Goal: Transaction & Acquisition: Purchase product/service

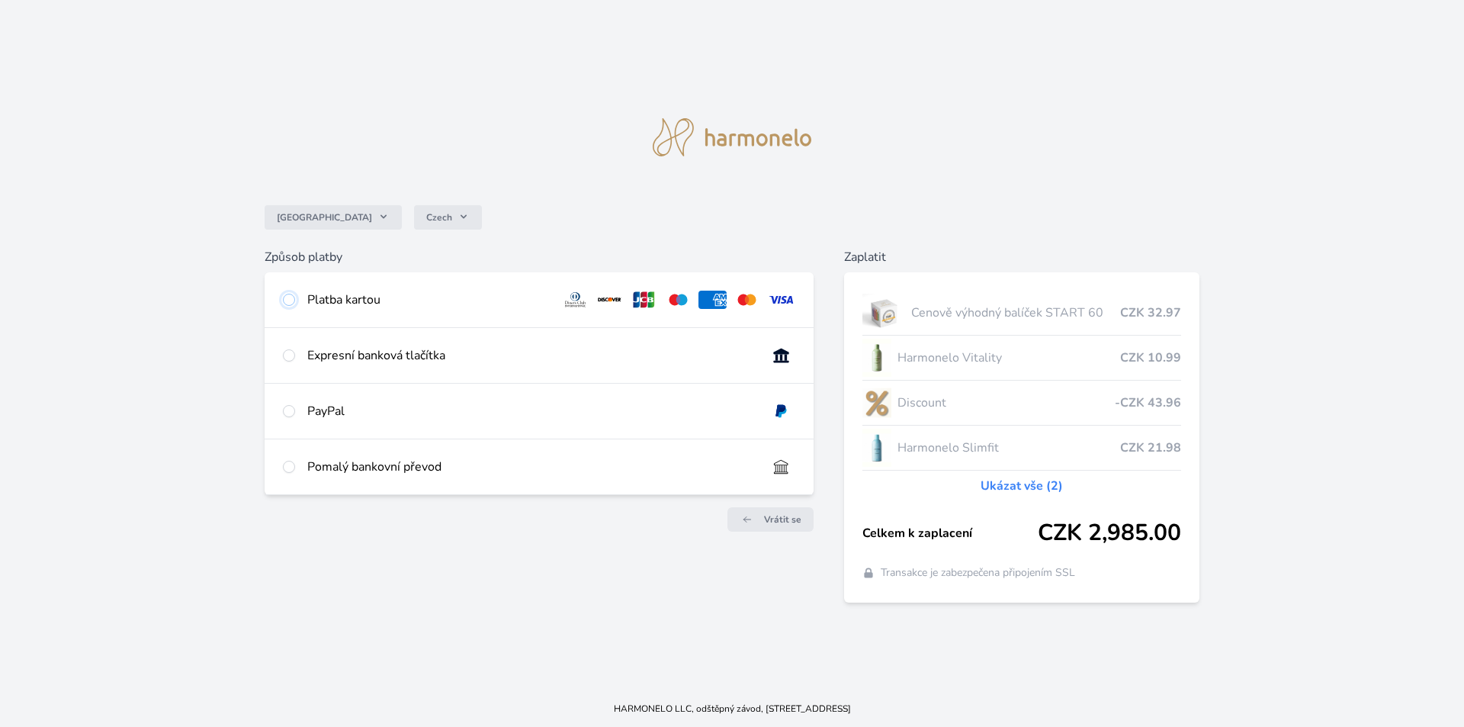
click at [292, 295] on input "radio" at bounding box center [289, 300] width 12 height 12
radio input "true"
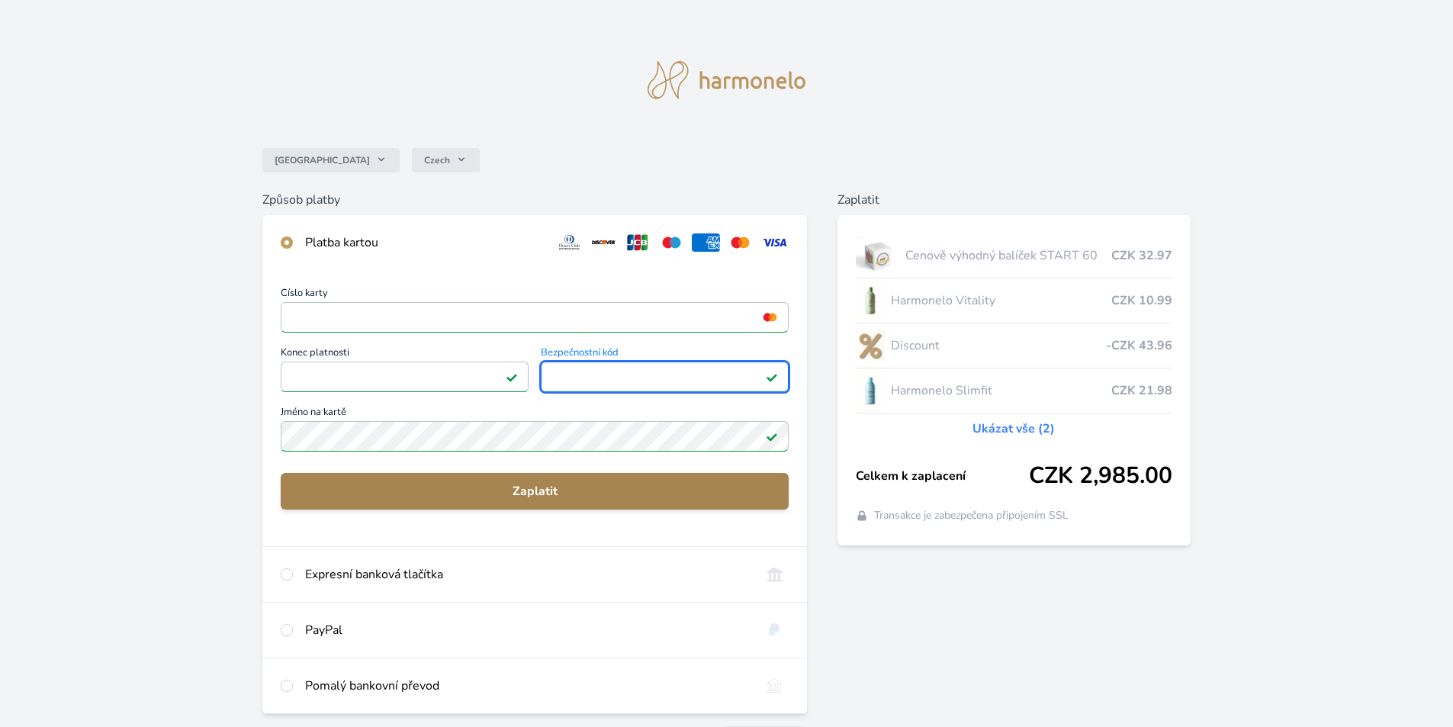
click at [543, 483] on span "Zaplatit" at bounding box center [534, 491] width 483 height 18
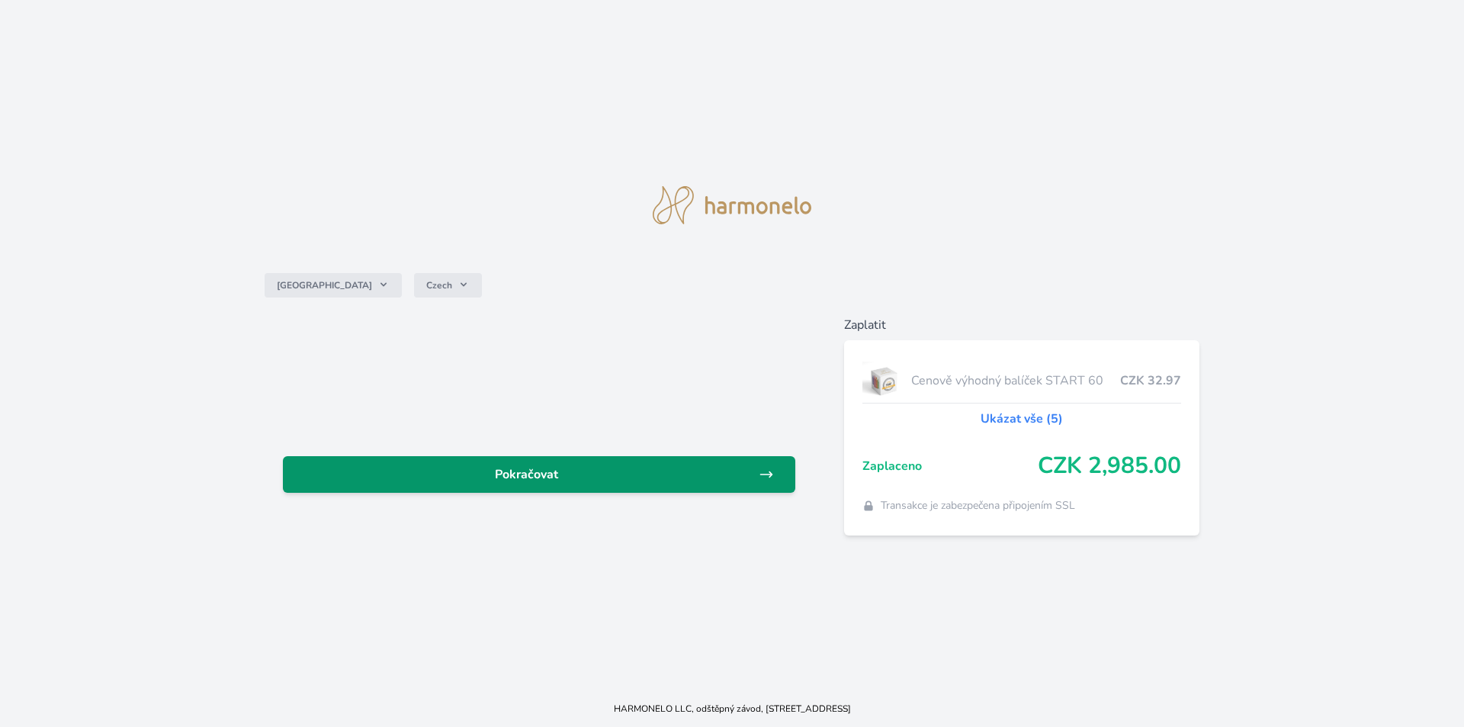
click at [510, 468] on span "Pokračovat" at bounding box center [527, 474] width 464 height 18
